Goal: Task Accomplishment & Management: Manage account settings

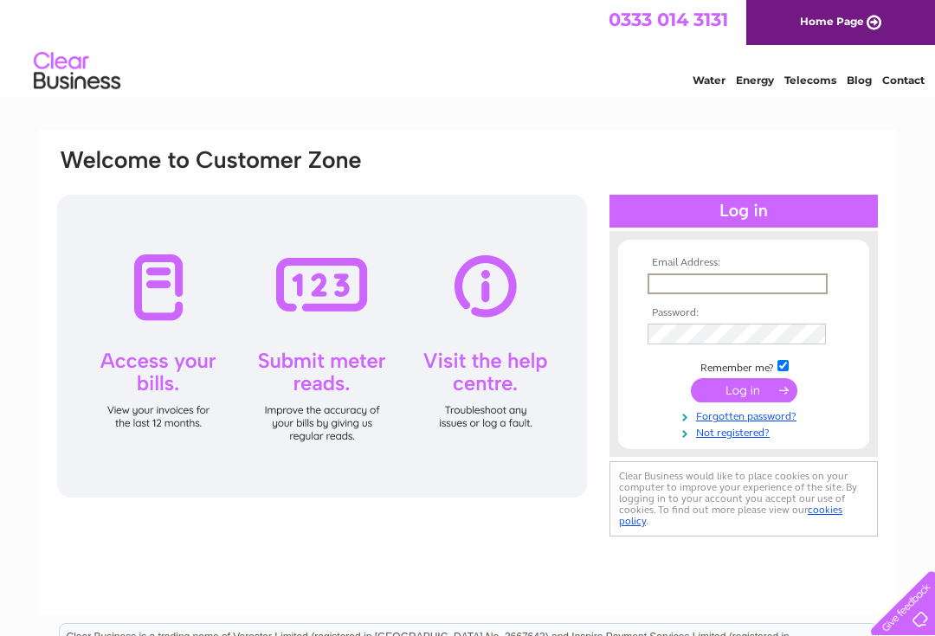
type input "francarjames@gmail.com"
click at [743, 391] on input "submit" at bounding box center [744, 390] width 106 height 24
click at [755, 386] on input "submit" at bounding box center [744, 388] width 106 height 24
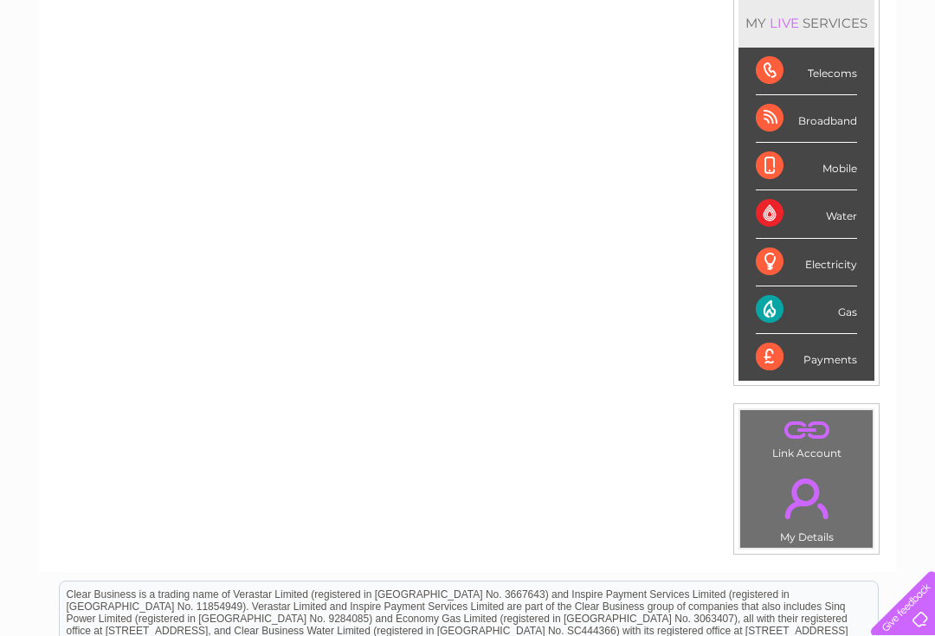
scroll to position [81, 0]
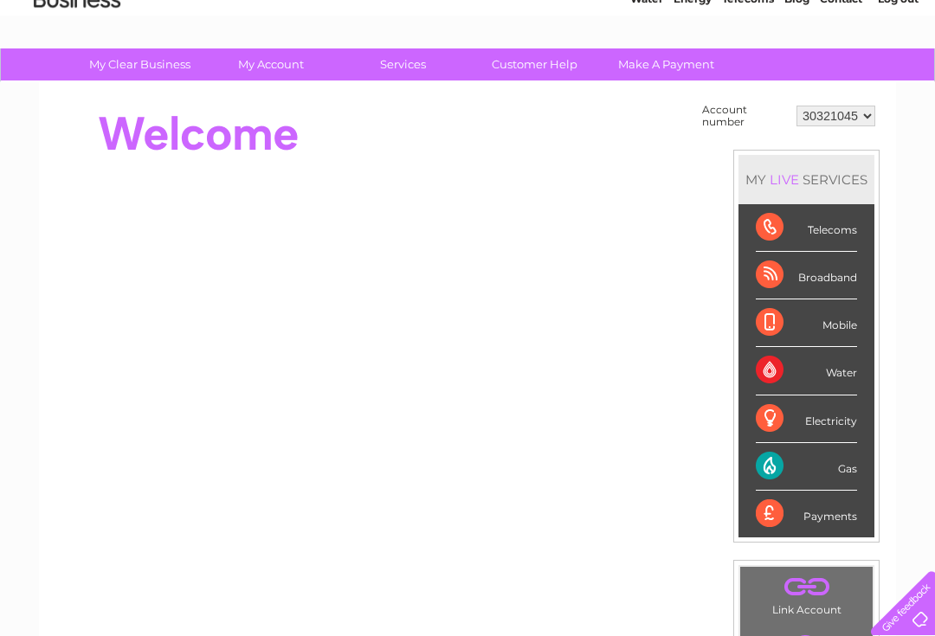
click at [846, 455] on div "Gas" at bounding box center [805, 467] width 101 height 48
click at [795, 457] on div "Gas" at bounding box center [805, 467] width 101 height 48
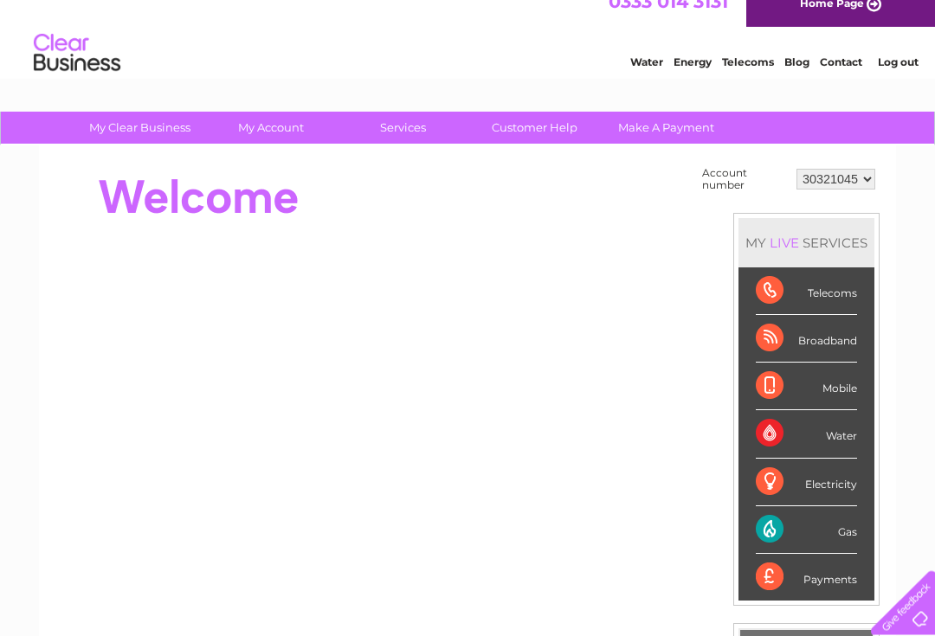
scroll to position [18, 0]
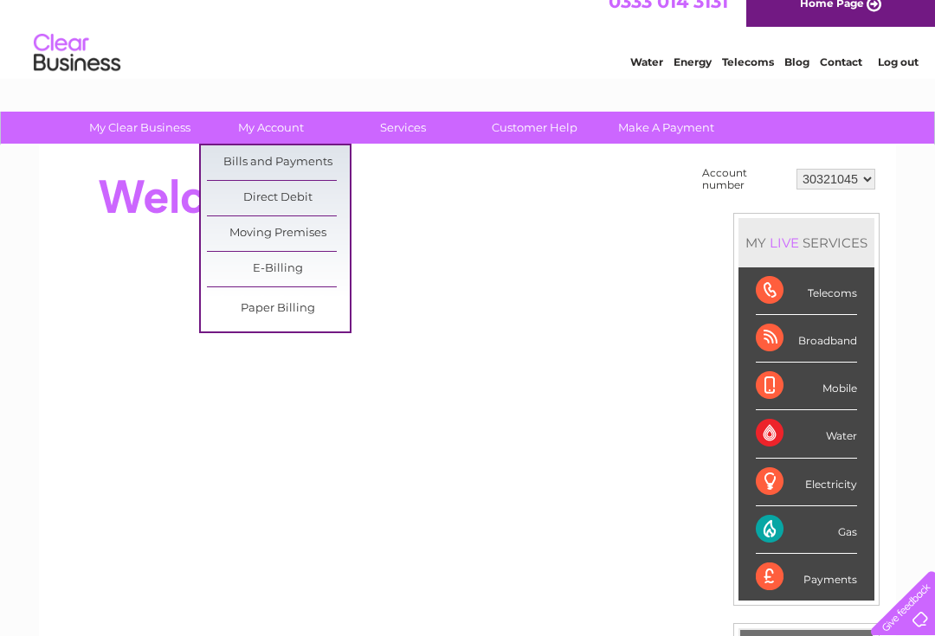
click at [329, 156] on link "Bills and Payments" at bounding box center [278, 162] width 143 height 35
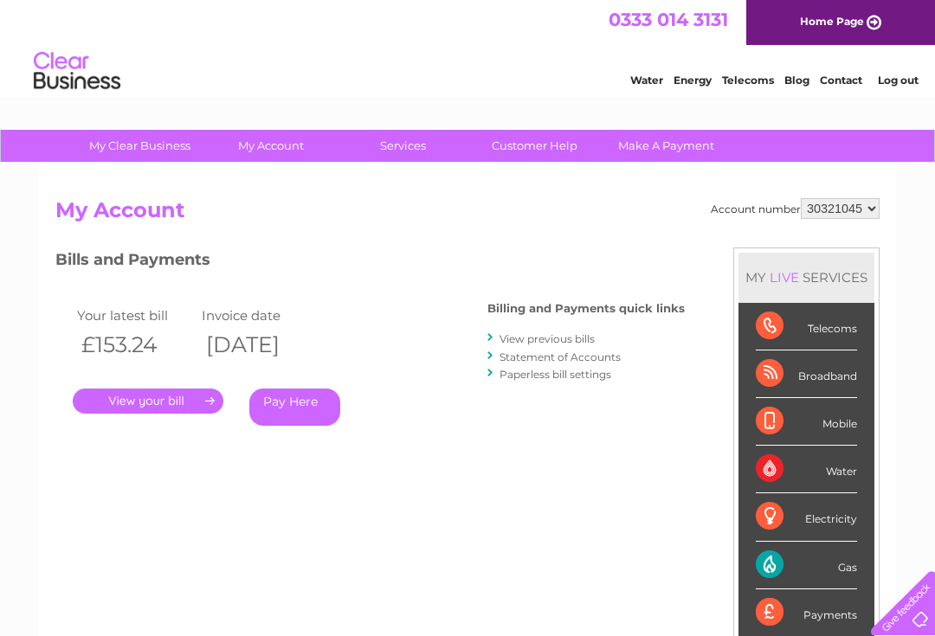
click at [183, 406] on link "." at bounding box center [148, 401] width 151 height 25
click at [202, 392] on link "." at bounding box center [148, 401] width 151 height 25
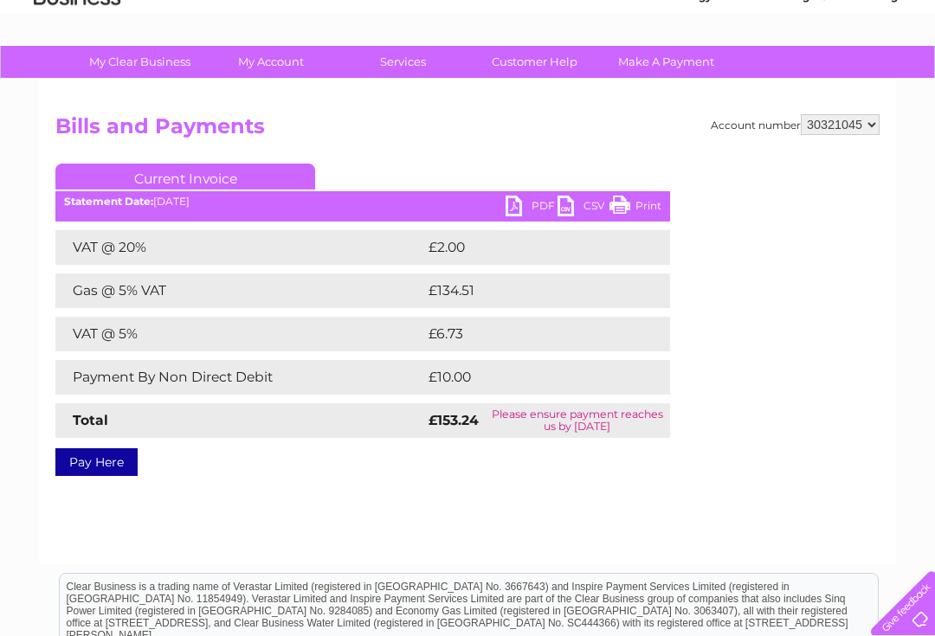
scroll to position [87, 0]
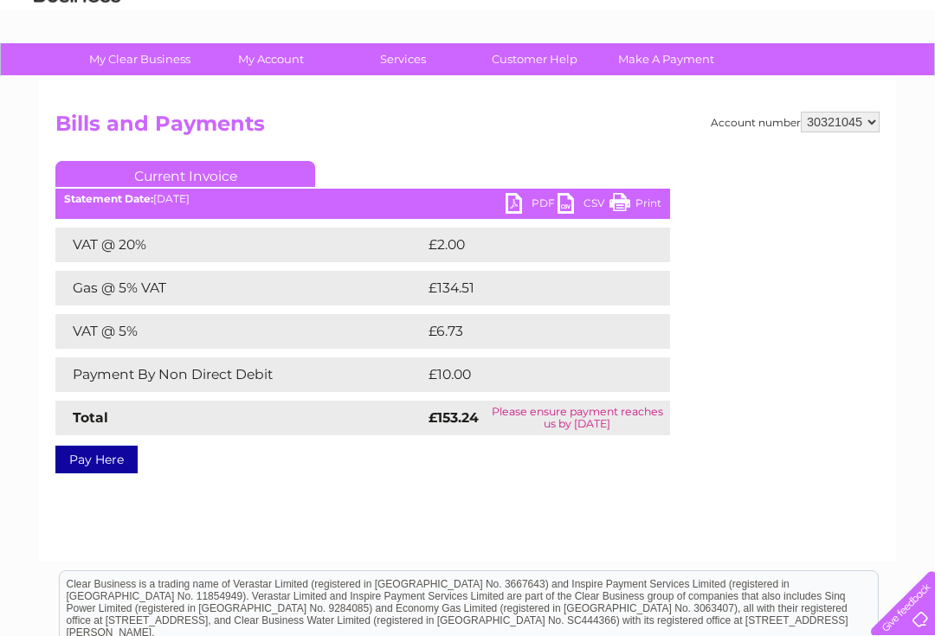
click at [521, 202] on link "PDF" at bounding box center [531, 205] width 52 height 25
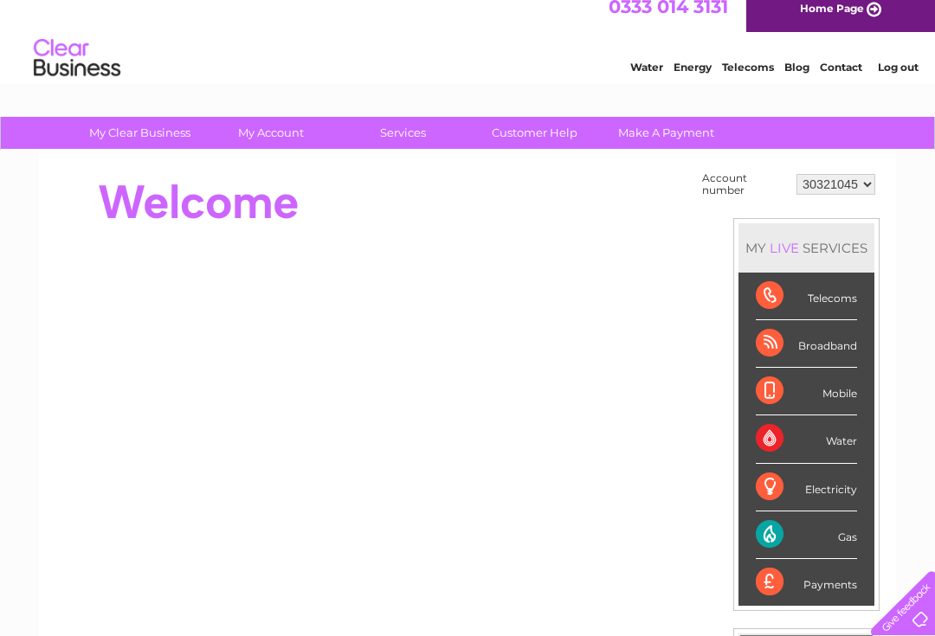
scroll to position [14, 0]
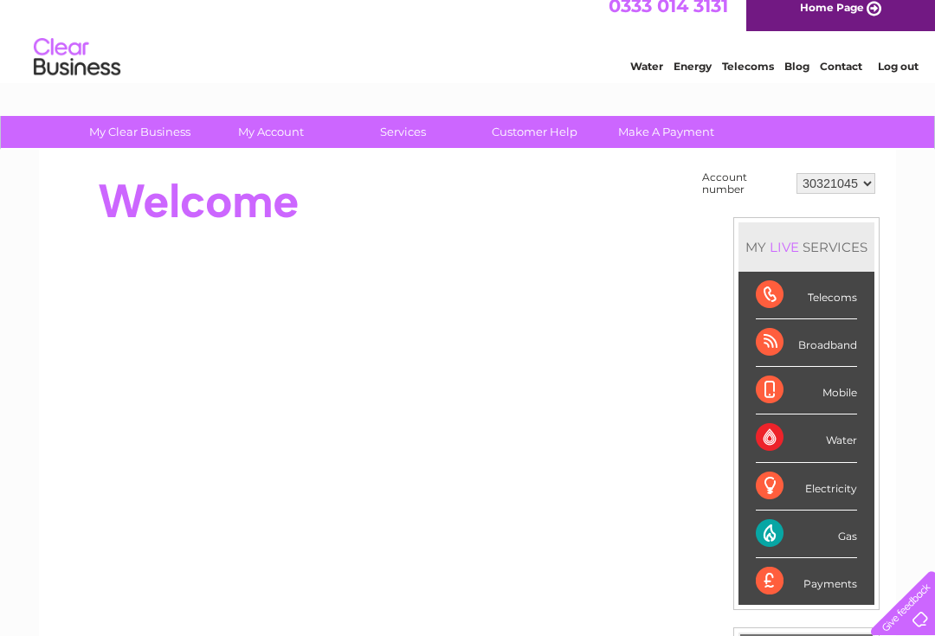
click at [905, 61] on link "Log out" at bounding box center [897, 66] width 41 height 13
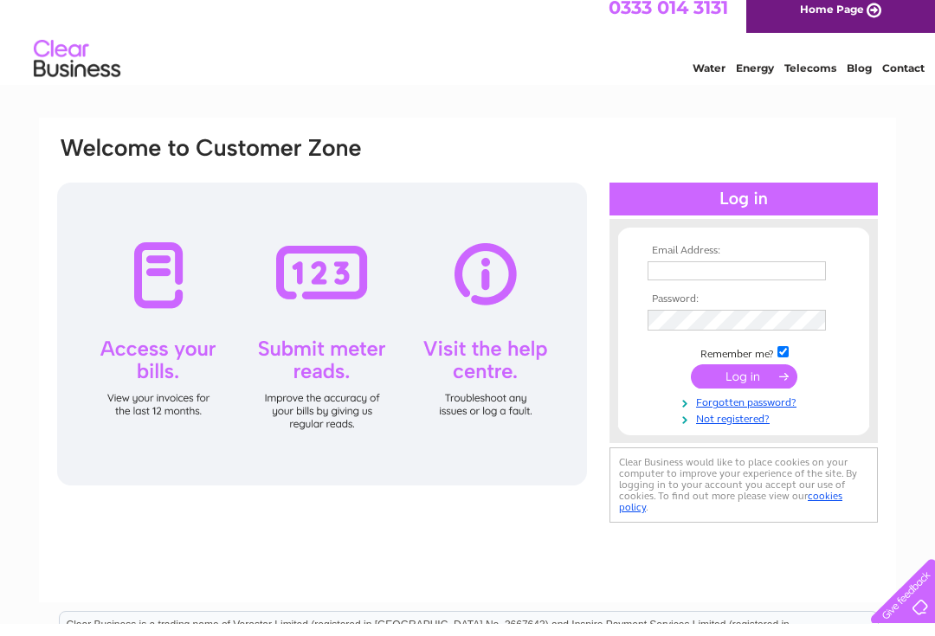
scroll to position [12, 0]
